Goal: Information Seeking & Learning: Learn about a topic

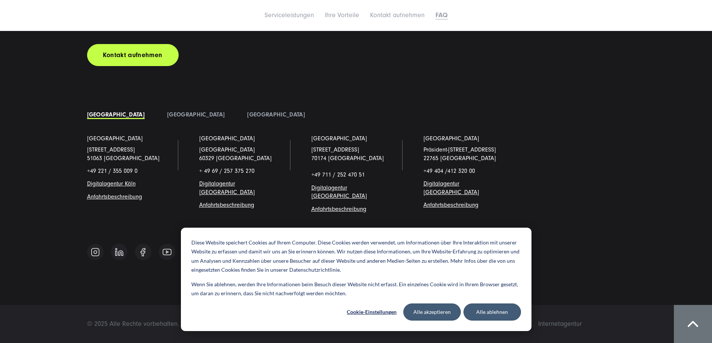
scroll to position [5093, 0]
click at [421, 316] on button "Alle akzeptieren" at bounding box center [432, 312] width 58 height 17
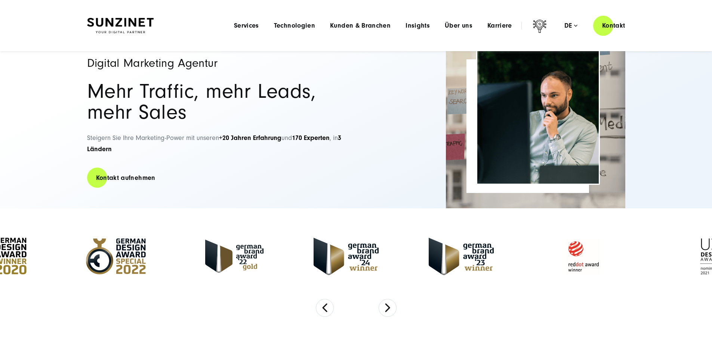
scroll to position [0, 0]
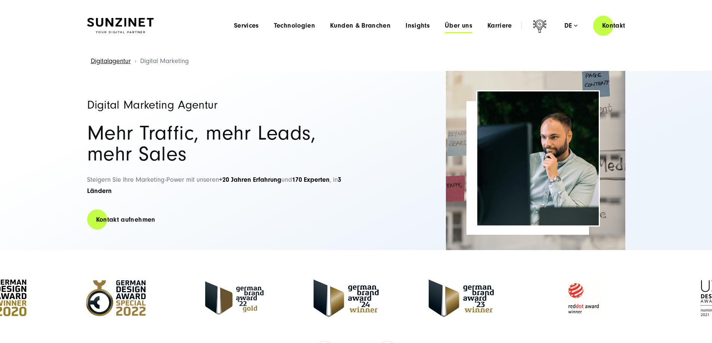
click at [445, 27] on span "Über uns" at bounding box center [459, 25] width 28 height 7
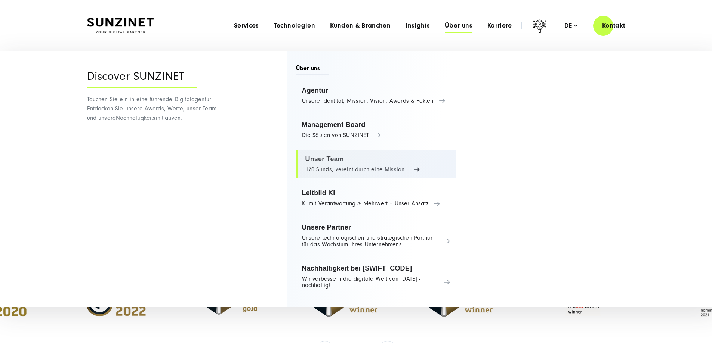
click at [346, 160] on link "Unser Team 170 Sunzis, vereint durch eine Mission" at bounding box center [376, 164] width 160 height 28
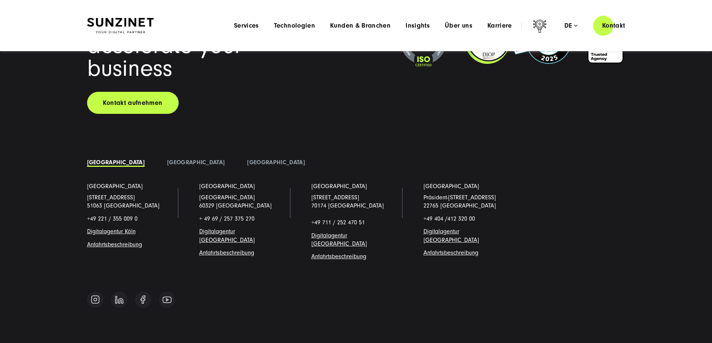
scroll to position [7286, 0]
